Goal: Task Accomplishment & Management: Use online tool/utility

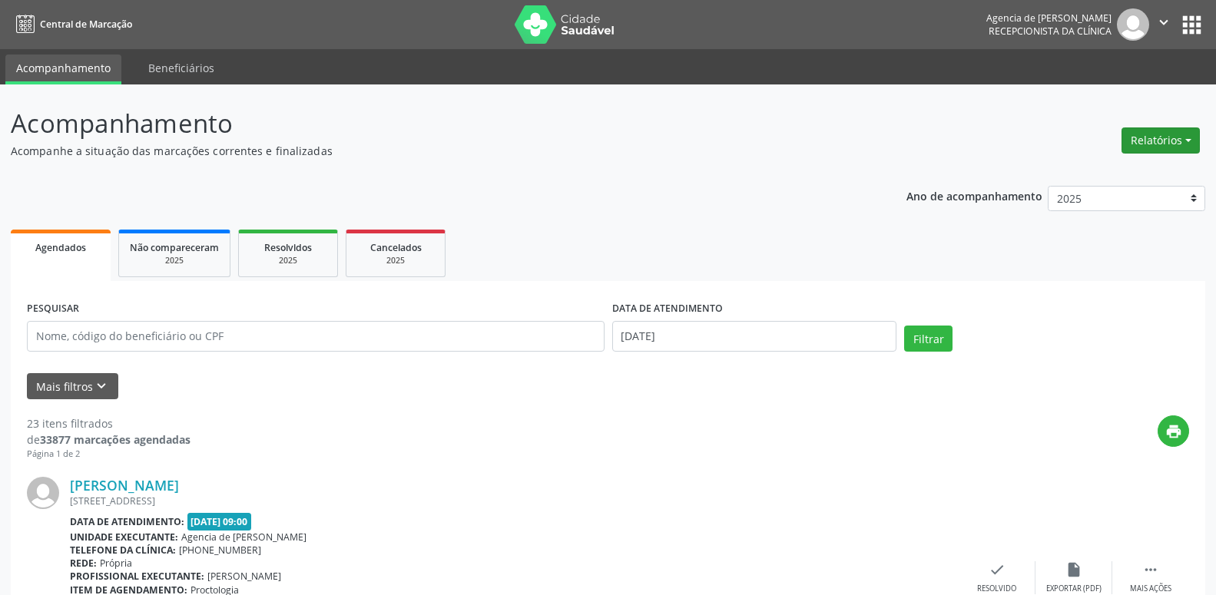
click at [1161, 137] on button "Relatórios" at bounding box center [1161, 141] width 78 height 26
click at [1135, 169] on link "Agendamentos" at bounding box center [1118, 174] width 165 height 22
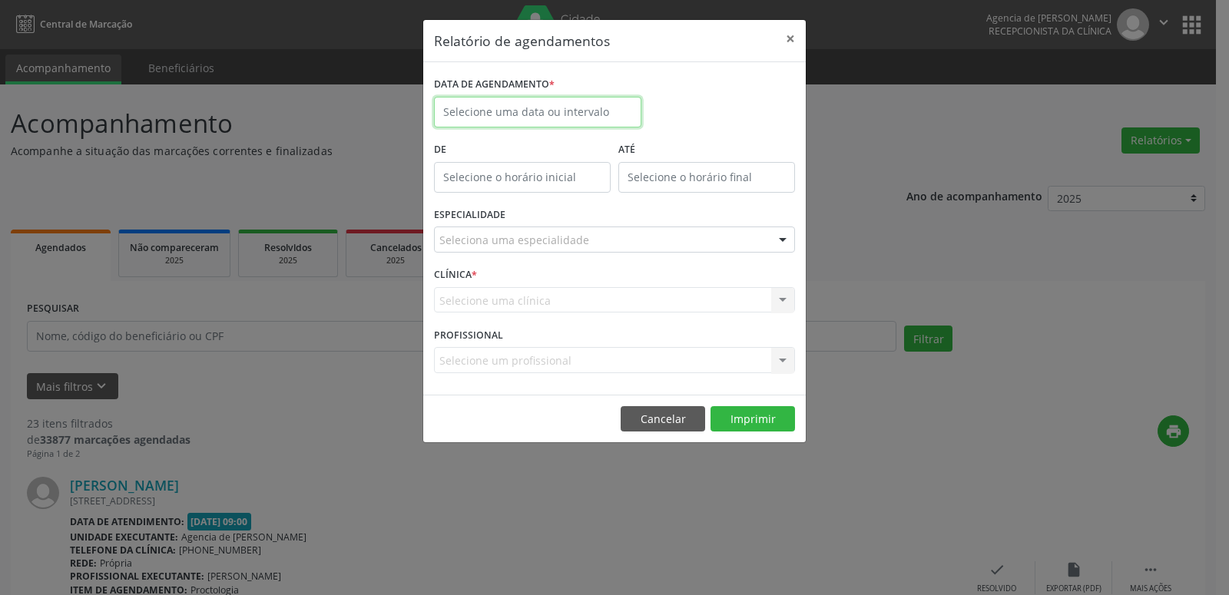
click at [552, 107] on input "text" at bounding box center [537, 112] width 207 height 31
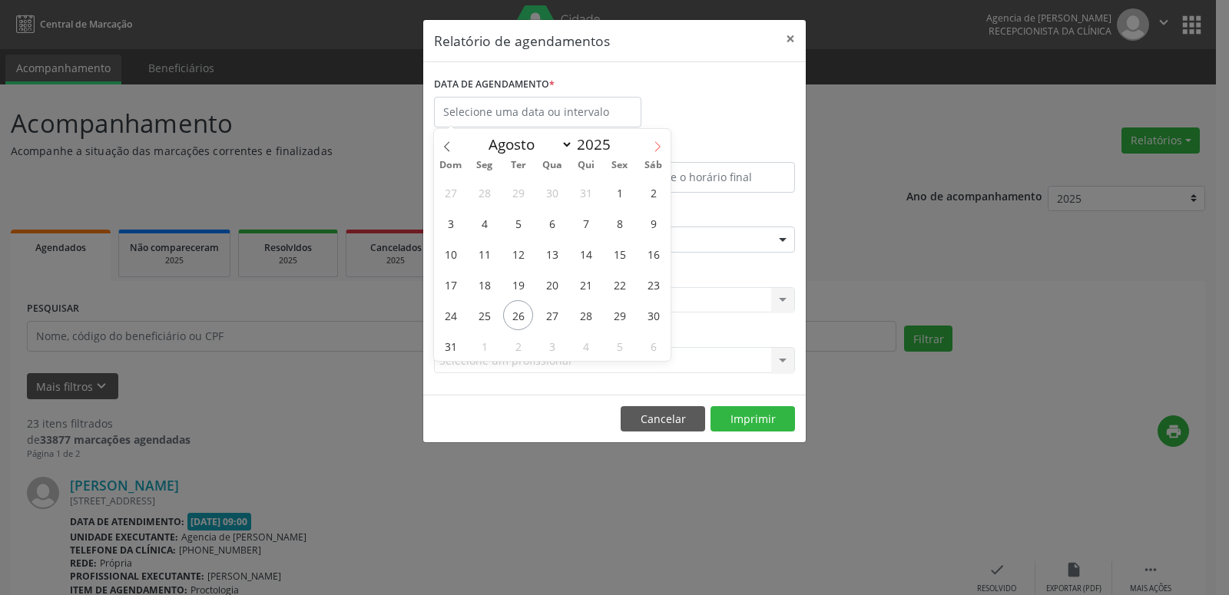
click at [648, 146] on span at bounding box center [658, 142] width 26 height 26
select select "8"
click at [480, 198] on span "1" at bounding box center [484, 192] width 30 height 30
type input "[DATE]"
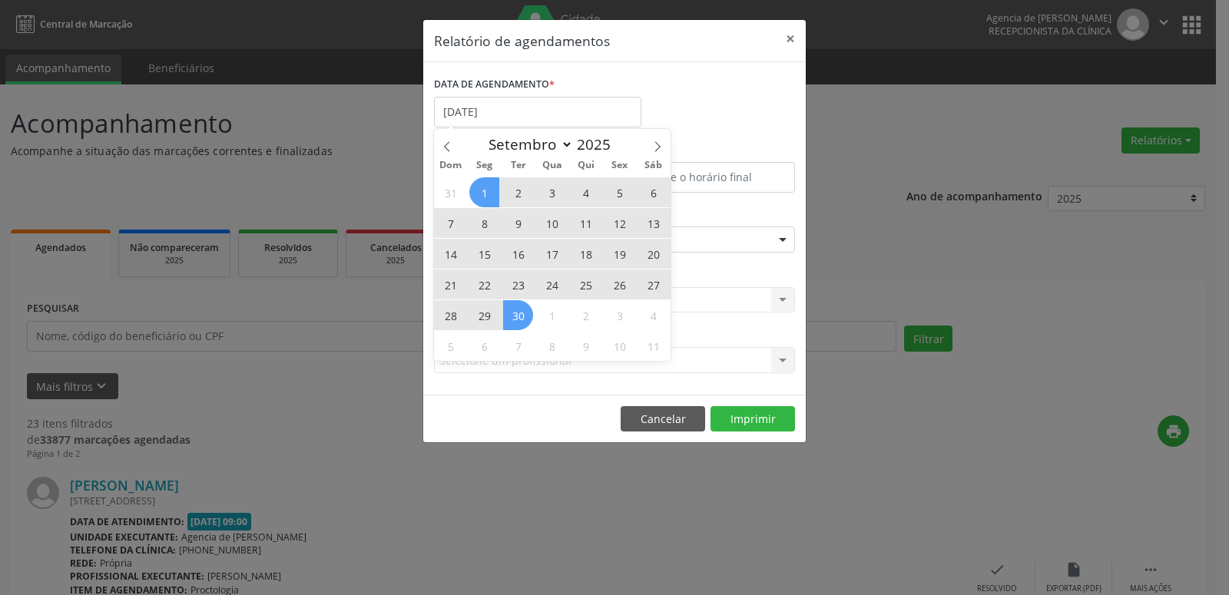
click at [529, 317] on span "30" at bounding box center [518, 315] width 30 height 30
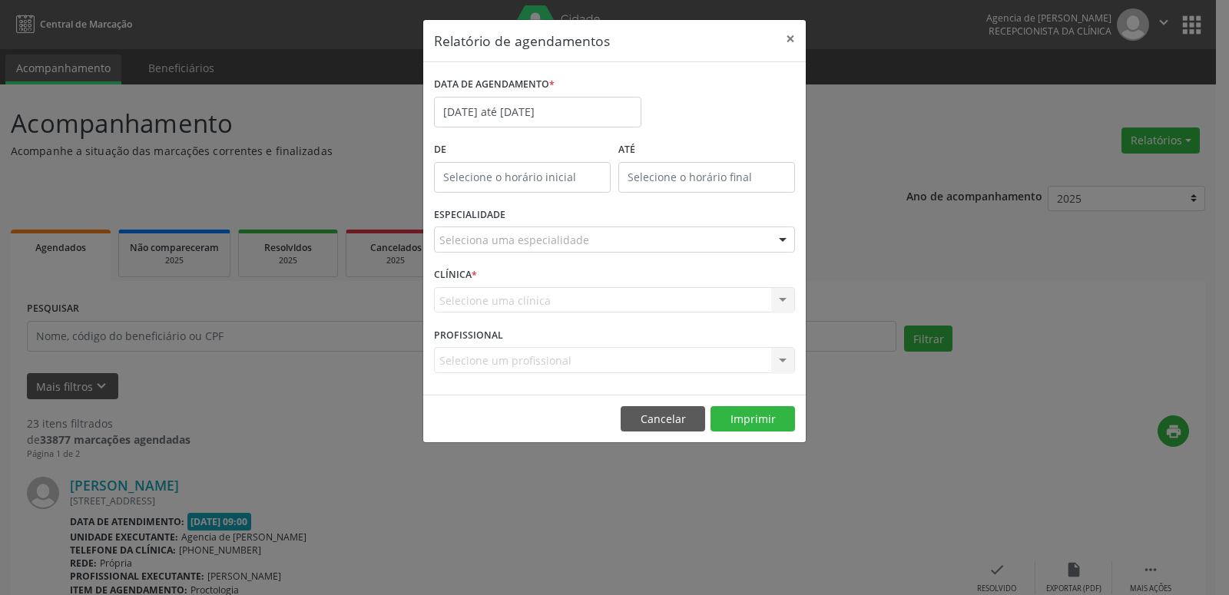
click at [785, 233] on div at bounding box center [782, 240] width 23 height 26
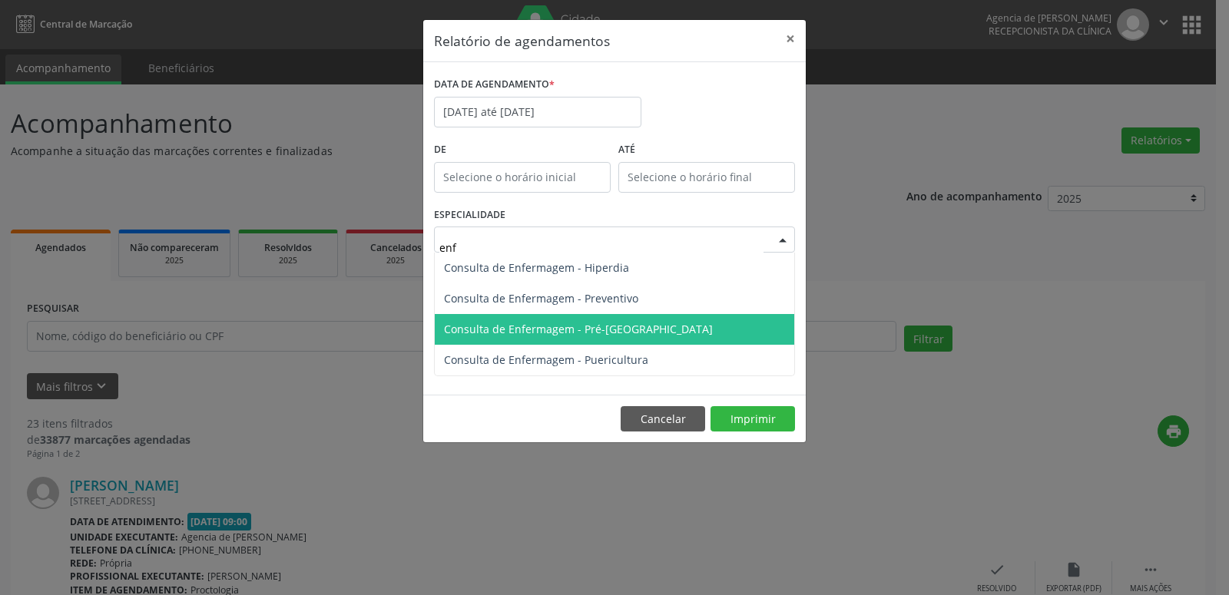
click at [612, 340] on span "Consulta de Enfermagem - Pré-[GEOGRAPHIC_DATA]" at bounding box center [615, 329] width 360 height 31
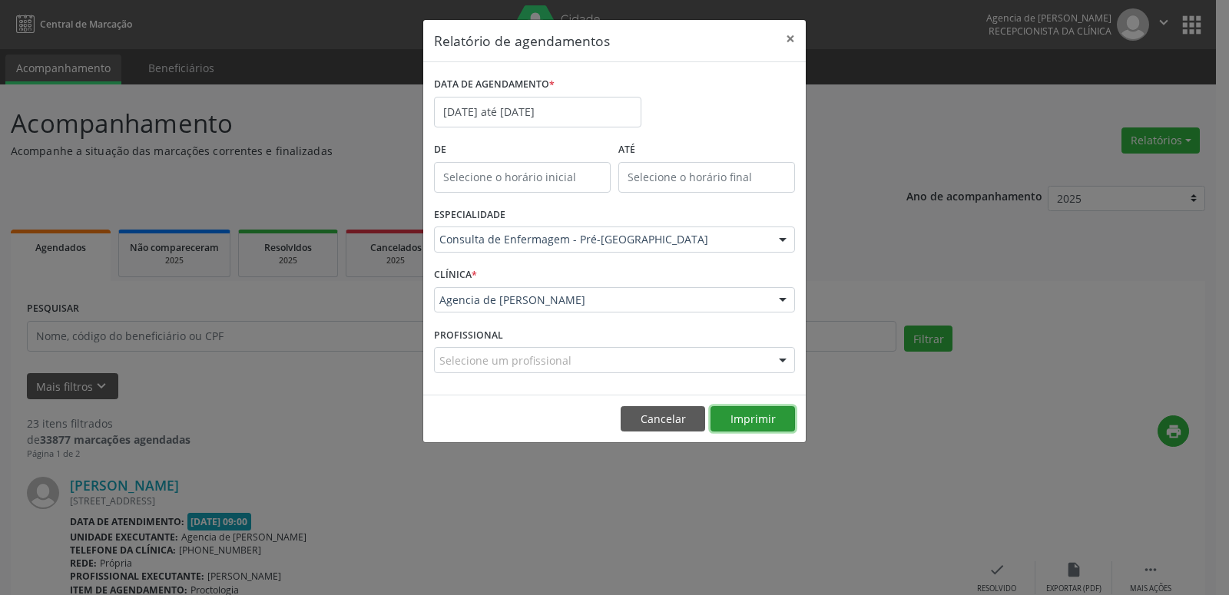
click at [759, 427] on button "Imprimir" at bounding box center [753, 419] width 85 height 26
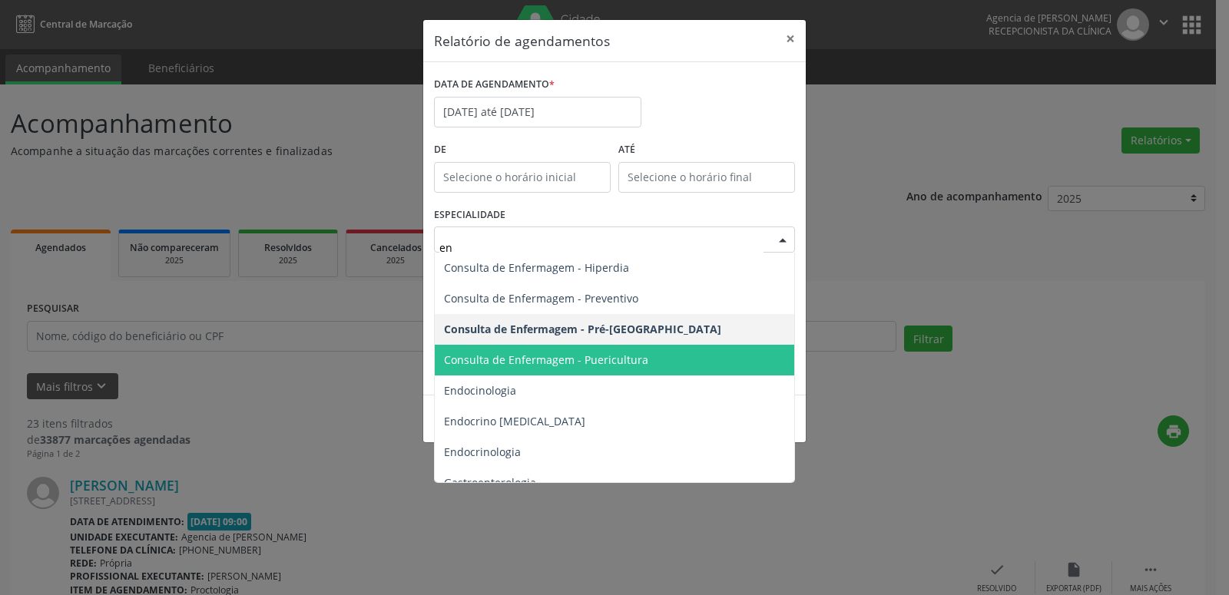
type input "enf"
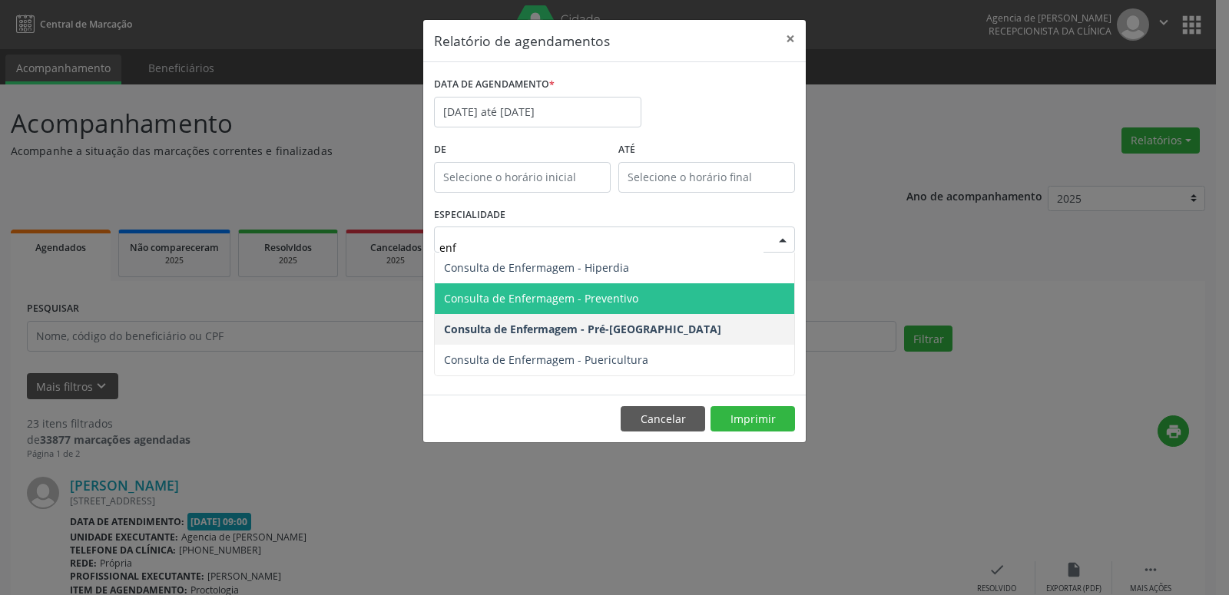
click at [639, 302] on span "Consulta de Enfermagem - Preventivo" at bounding box center [615, 298] width 360 height 31
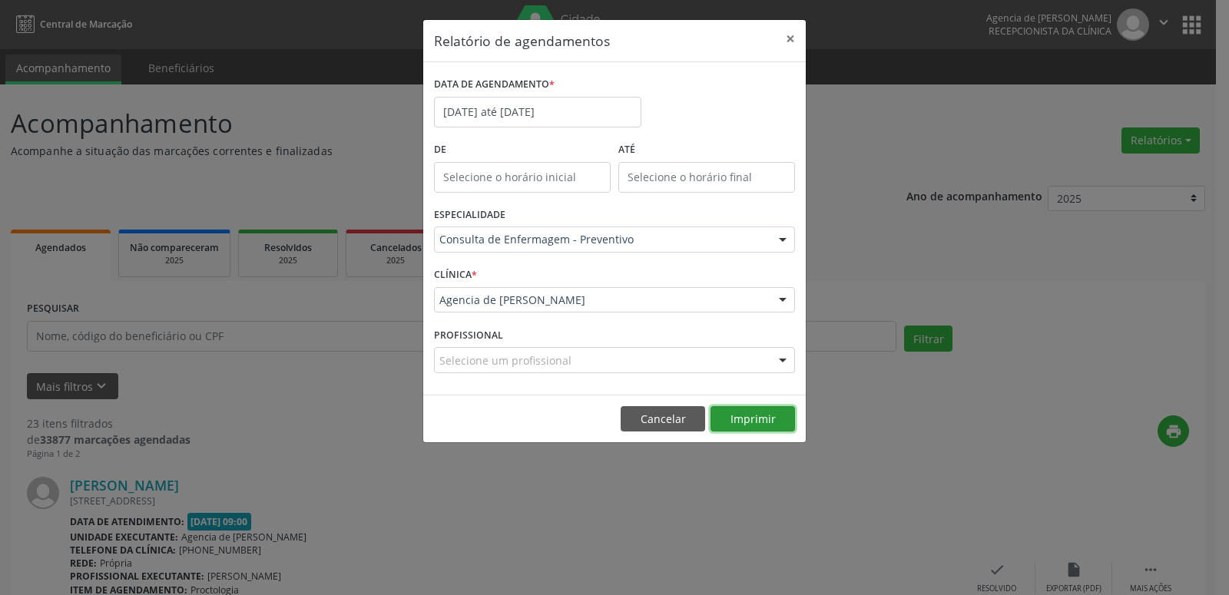
click at [739, 419] on button "Imprimir" at bounding box center [753, 419] width 85 height 26
click at [792, 39] on button "×" at bounding box center [790, 39] width 31 height 38
